Goal: Find specific page/section: Find specific page/section

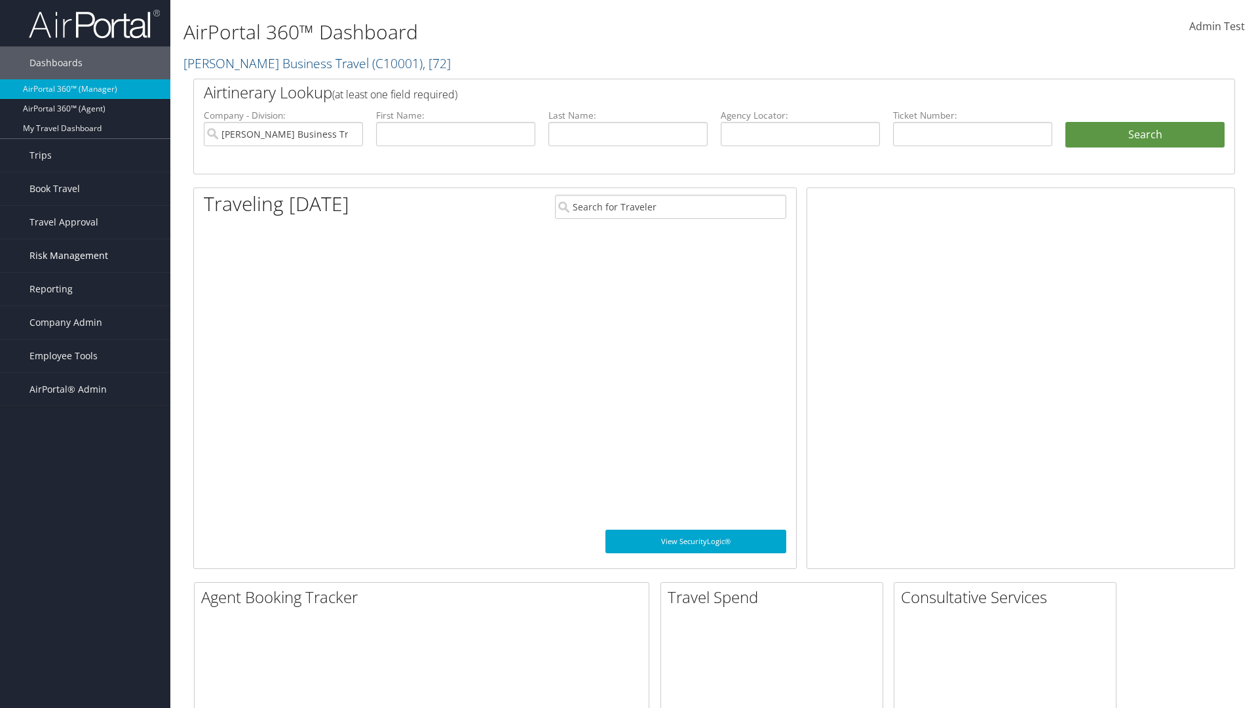
click at [85, 256] on span "Risk Management" at bounding box center [68, 255] width 79 height 33
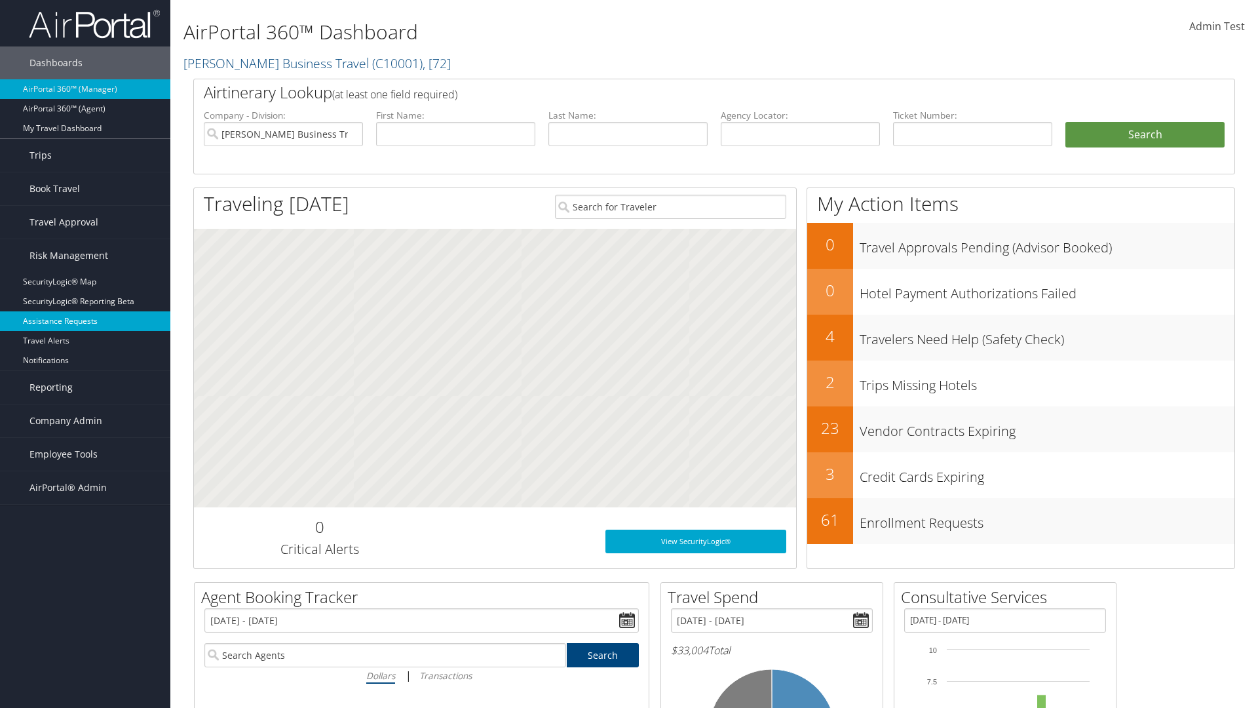
click at [85, 321] on link "Assistance Requests" at bounding box center [85, 321] width 170 height 20
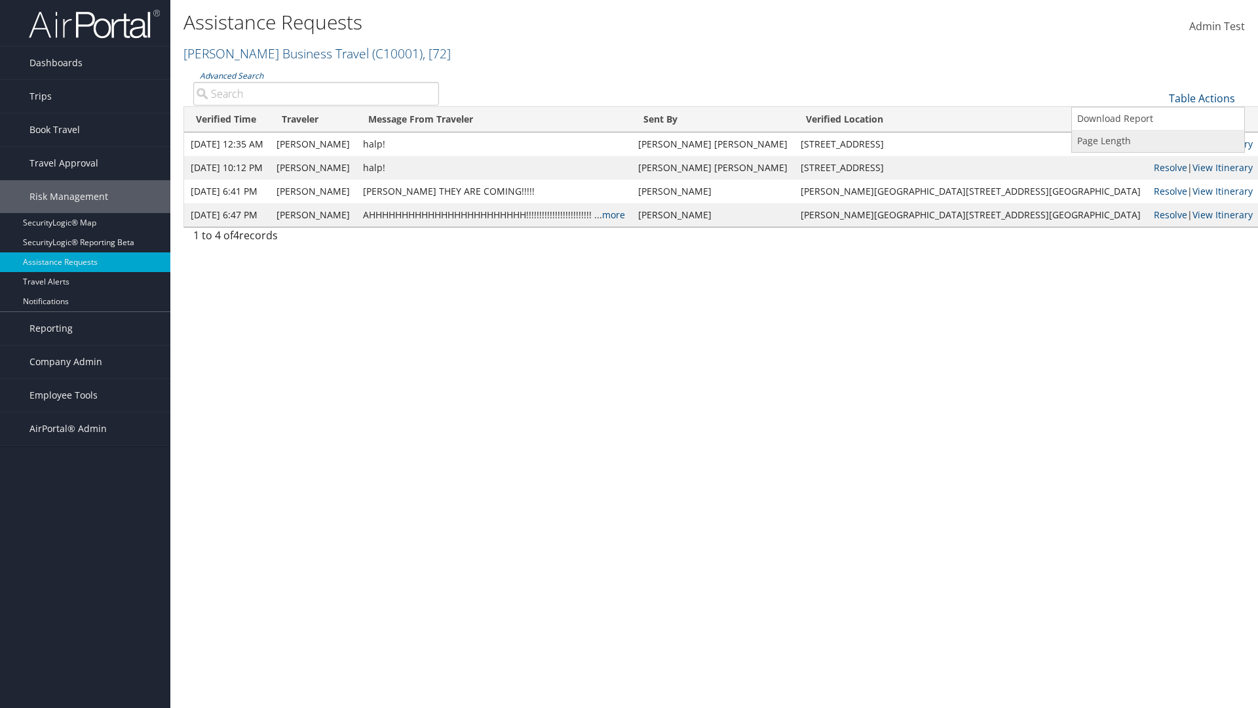
click at [1158, 140] on link "Page Length" at bounding box center [1158, 141] width 172 height 22
